Goal: Information Seeking & Learning: Find specific fact

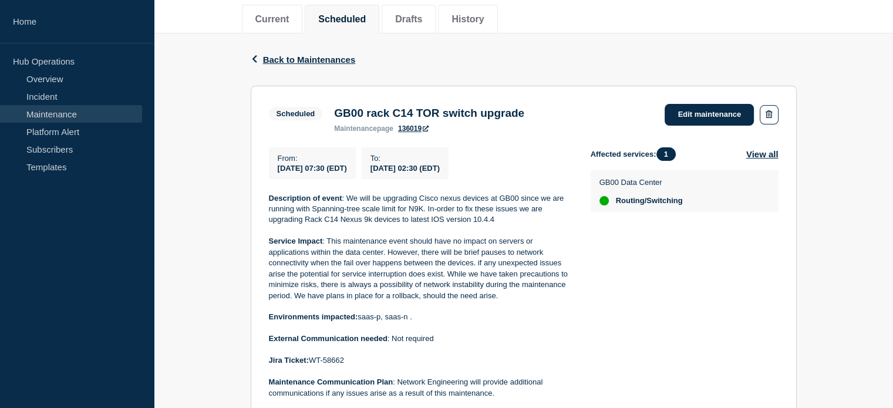
scroll to position [176, 0]
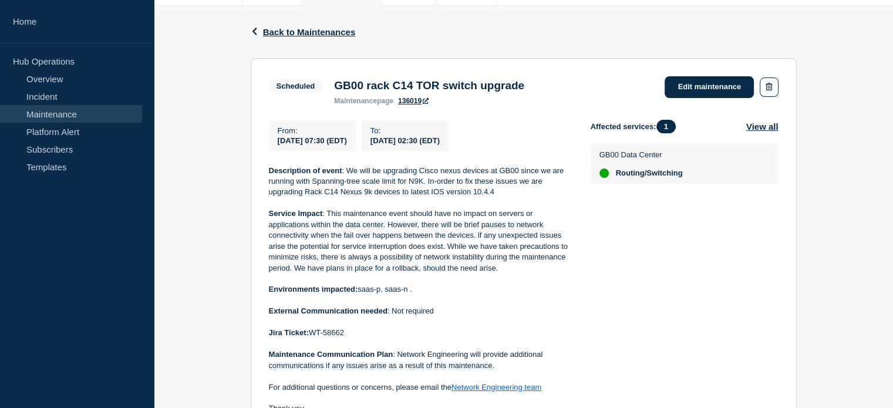
drag, startPoint x: 347, startPoint y: 337, endPoint x: 321, endPoint y: 338, distance: 25.3
click at [312, 337] on p "Jira Ticket: WT-58662" at bounding box center [420, 333] width 303 height 11
copy p "WT-58662"
